Goal: Information Seeking & Learning: Learn about a topic

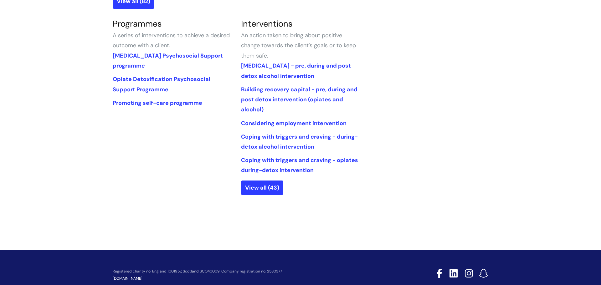
scroll to position [292, 0]
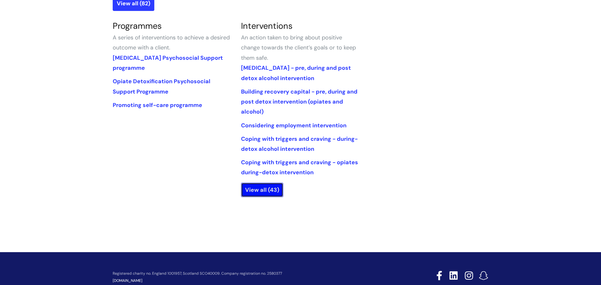
click at [267, 194] on link "View all (43)" at bounding box center [262, 190] width 42 height 14
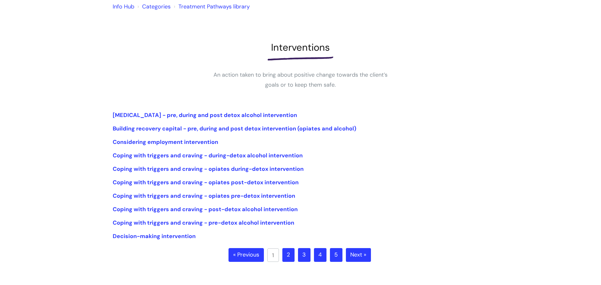
scroll to position [61, 0]
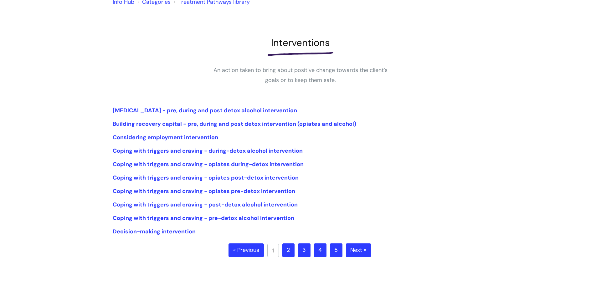
click at [287, 250] on link "2" at bounding box center [288, 251] width 12 height 14
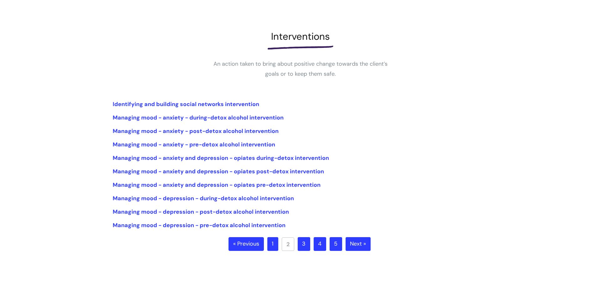
scroll to position [70, 0]
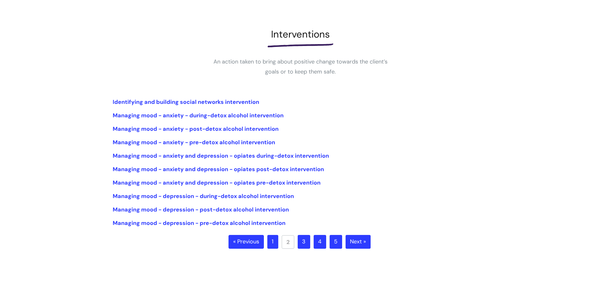
click at [308, 246] on link "3" at bounding box center [304, 242] width 13 height 14
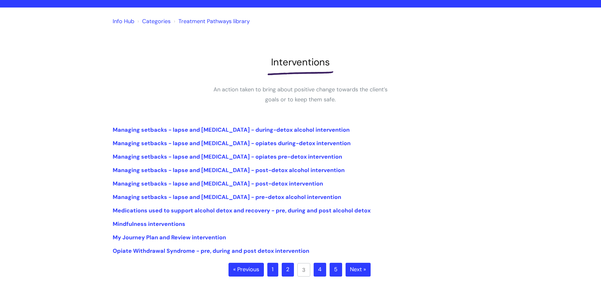
scroll to position [44, 0]
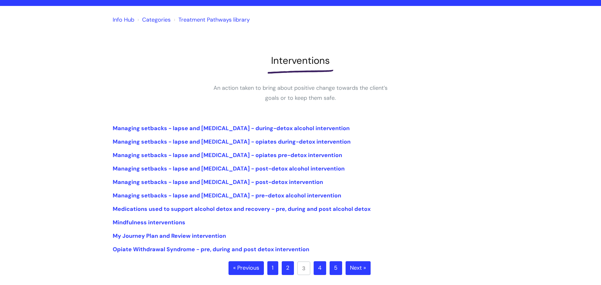
click at [321, 266] on link "4" at bounding box center [320, 268] width 13 height 14
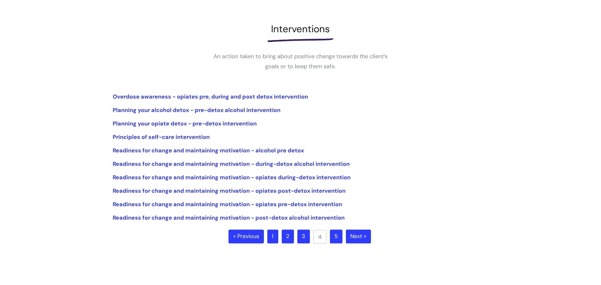
scroll to position [76, 0]
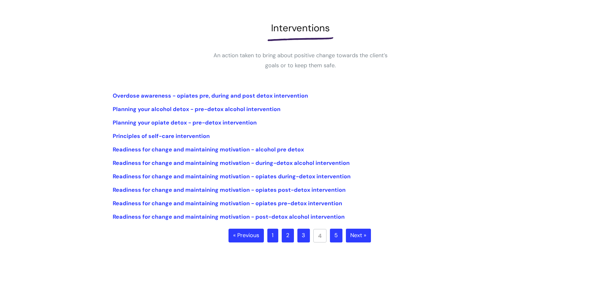
click at [337, 237] on link "5" at bounding box center [336, 236] width 13 height 14
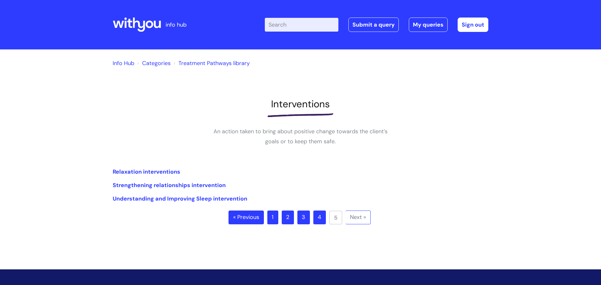
click at [272, 218] on link "1" at bounding box center [272, 218] width 11 height 14
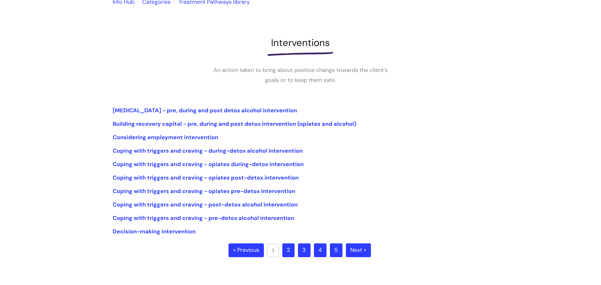
scroll to position [82, 0]
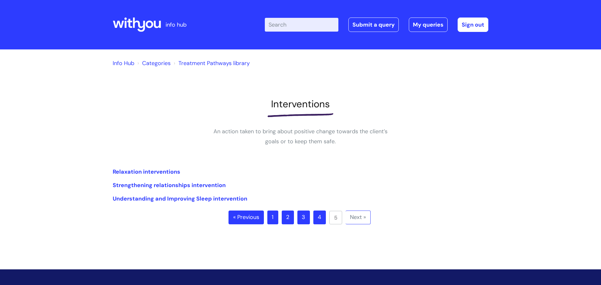
click at [273, 217] on link "1" at bounding box center [272, 218] width 11 height 14
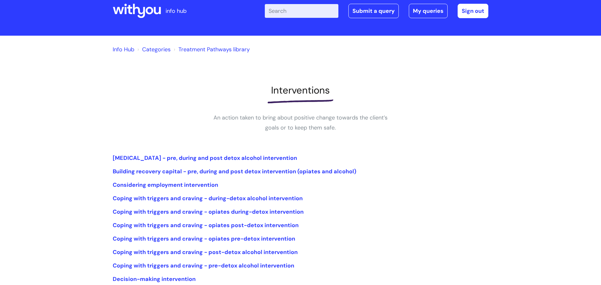
scroll to position [18, 0]
